Goal: Task Accomplishment & Management: Use online tool/utility

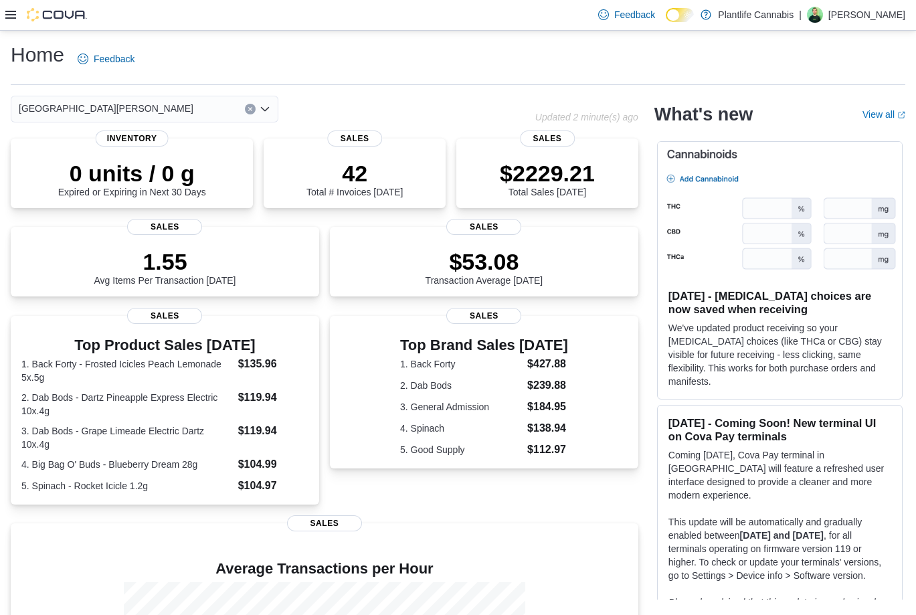
click at [9, 17] on icon at bounding box center [10, 14] width 11 height 11
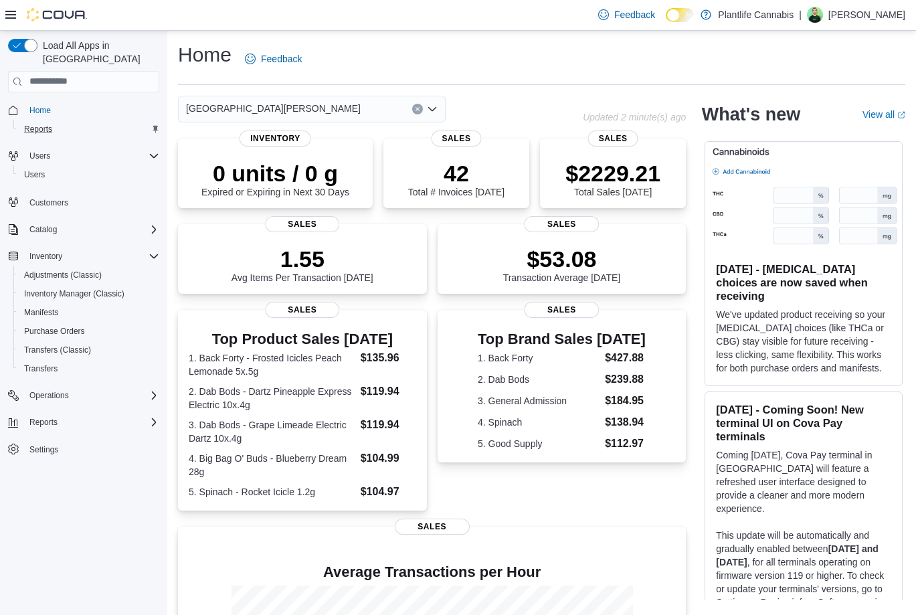
click at [60, 121] on div "Reports" at bounding box center [89, 129] width 141 height 16
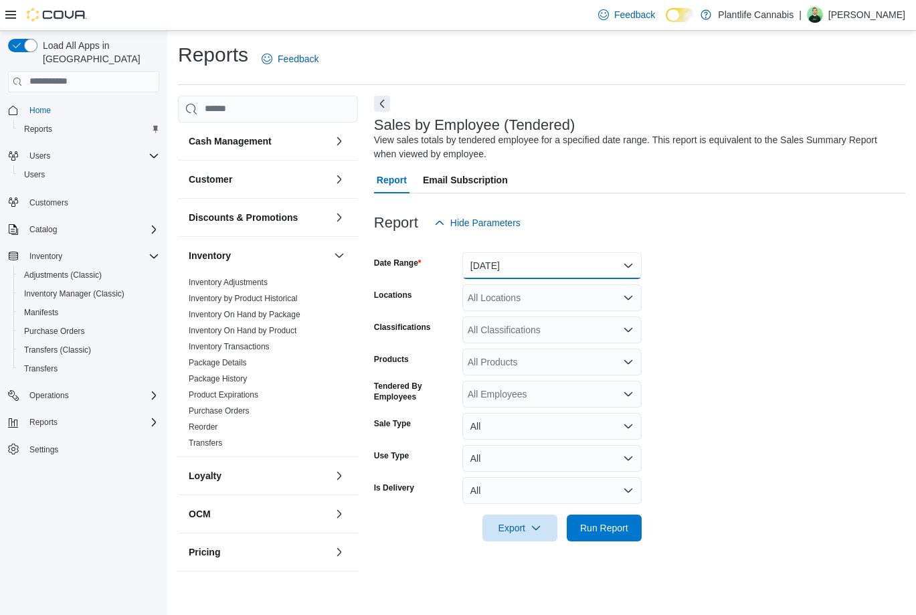
click at [541, 269] on button "[DATE]" at bounding box center [551, 265] width 179 height 27
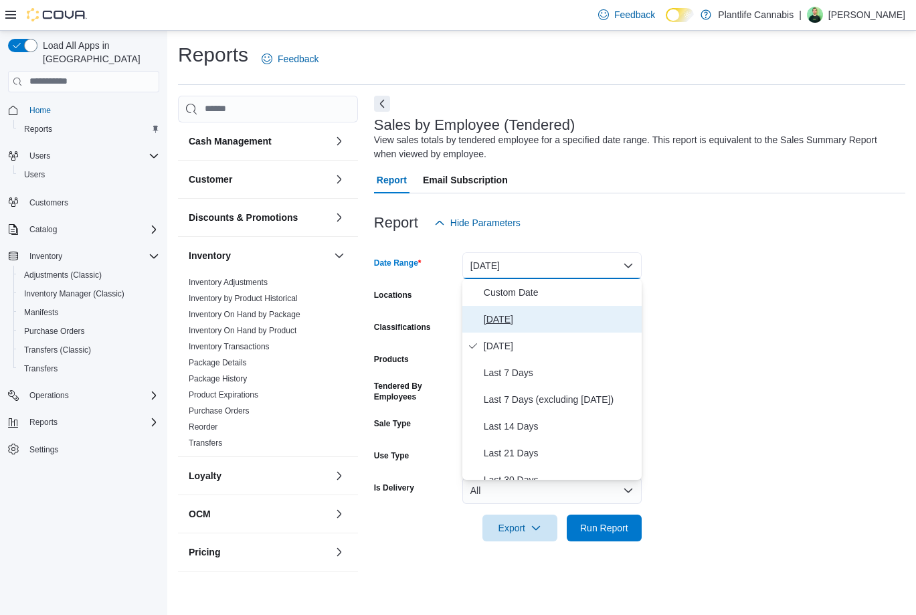
click at [523, 310] on button "[DATE]" at bounding box center [551, 319] width 179 height 27
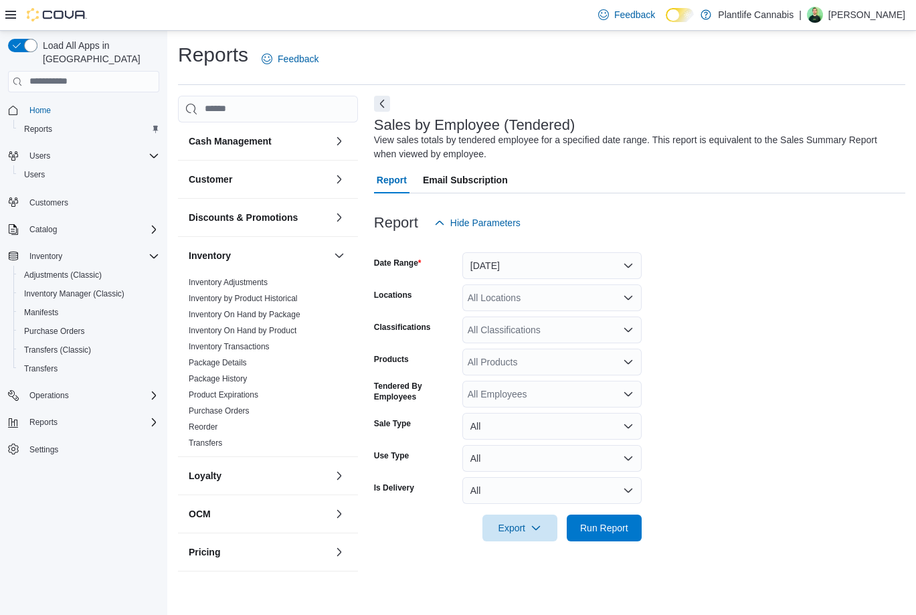
click at [512, 295] on div "All Locations" at bounding box center [551, 297] width 179 height 27
type input "******"
click at [522, 318] on span "St. [PERSON_NAME][GEOGRAPHIC_DATA]" at bounding box center [592, 320] width 189 height 13
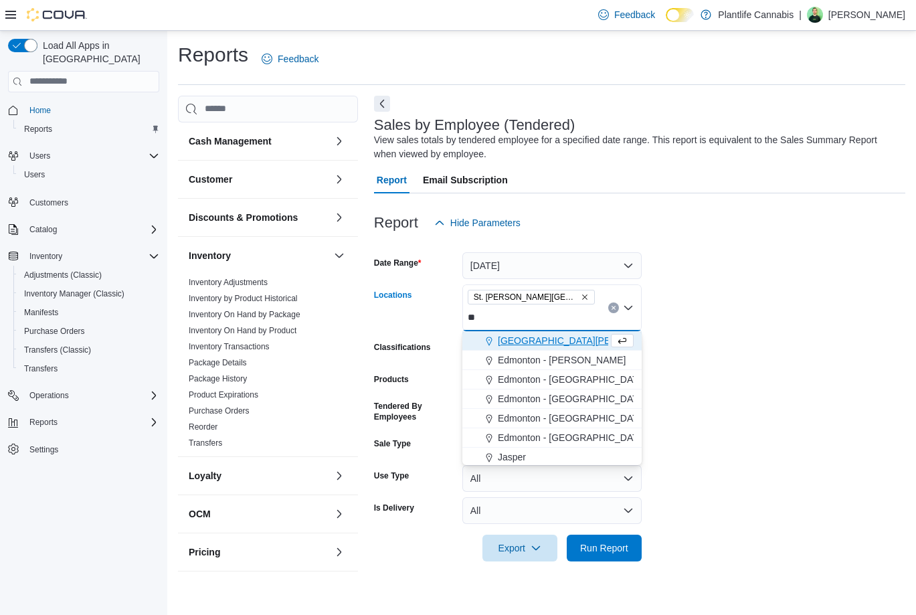
type input "**"
click at [548, 341] on span "[GEOGRAPHIC_DATA][PERSON_NAME]" at bounding box center [585, 340] width 175 height 13
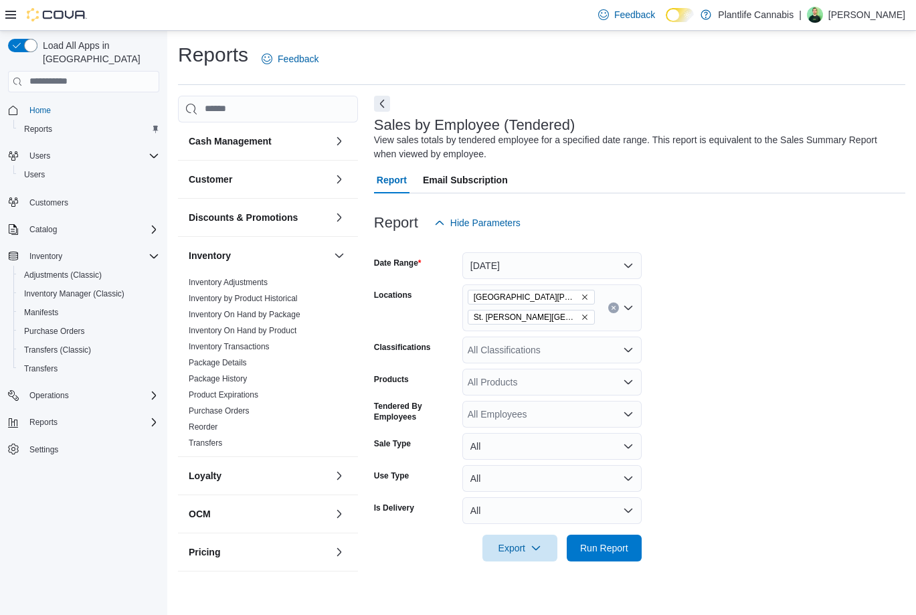
drag, startPoint x: 794, startPoint y: 367, endPoint x: 683, endPoint y: 560, distance: 222.2
click at [792, 371] on form "Date Range [DATE] Locations [GEOGRAPHIC_DATA][PERSON_NAME] [GEOGRAPHIC_DATA][PE…" at bounding box center [639, 398] width 531 height 325
click at [619, 560] on span "Run Report" at bounding box center [604, 547] width 59 height 27
click at [11, 17] on icon at bounding box center [10, 14] width 11 height 11
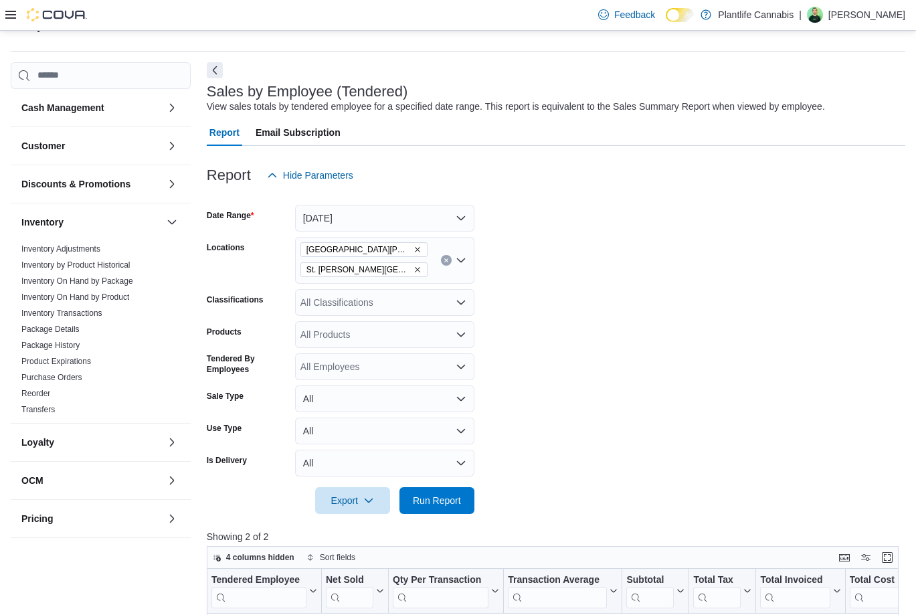
scroll to position [11, 0]
